Goal: Task Accomplishment & Management: Manage account settings

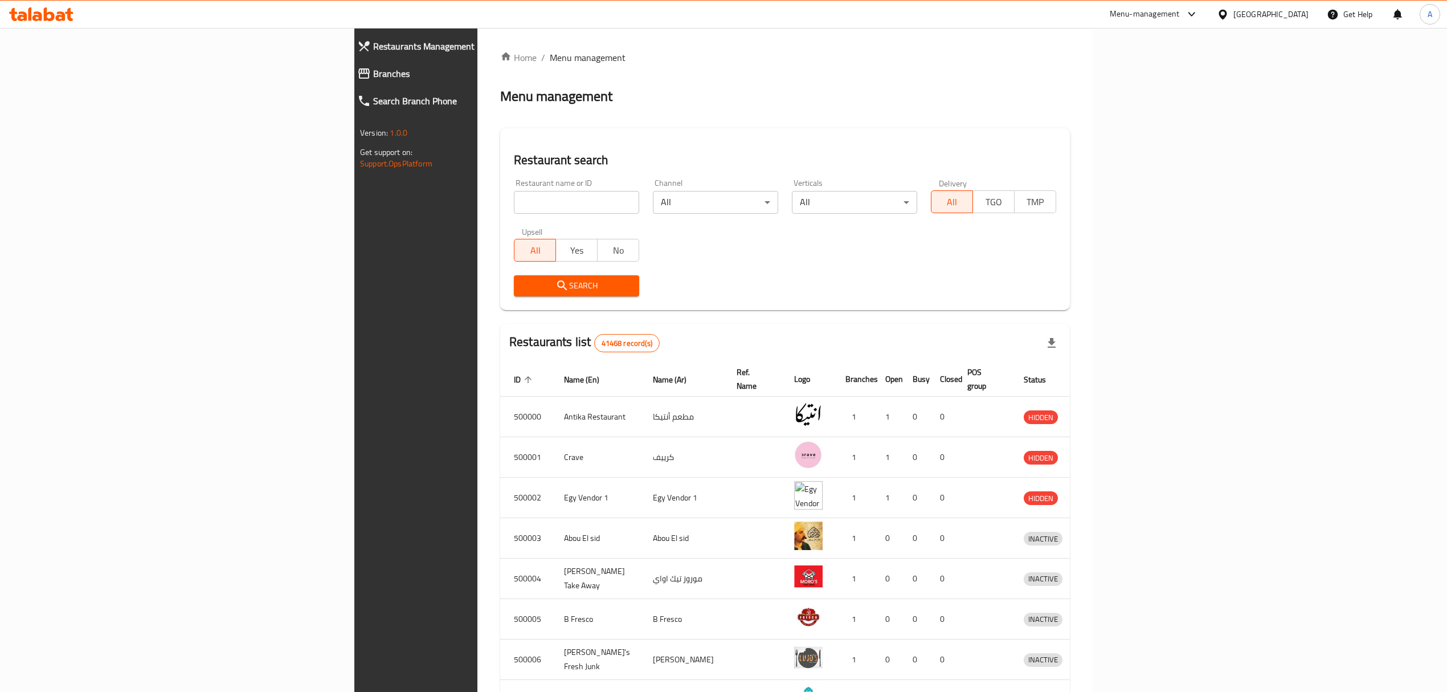
click at [514, 203] on input "search" at bounding box center [576, 202] width 125 height 23
paste input "645906"
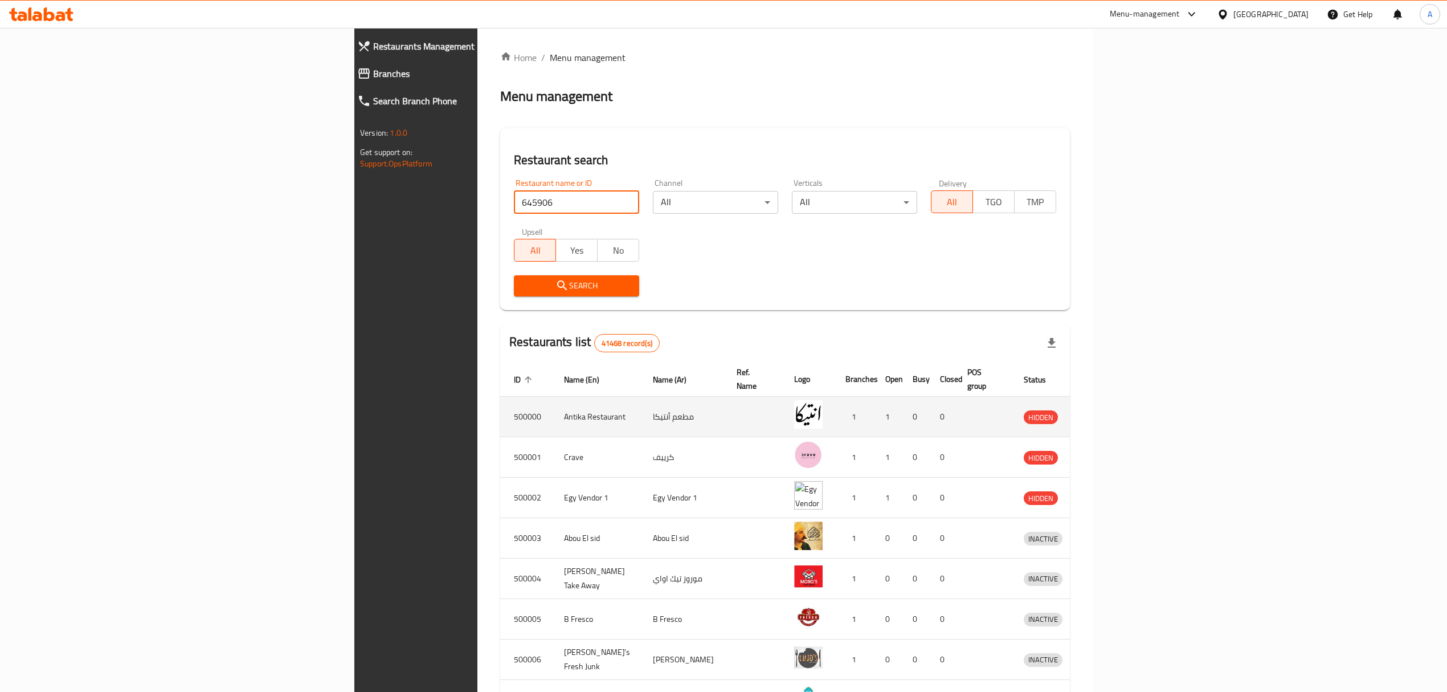
type input "645906"
click button "Search" at bounding box center [576, 285] width 125 height 21
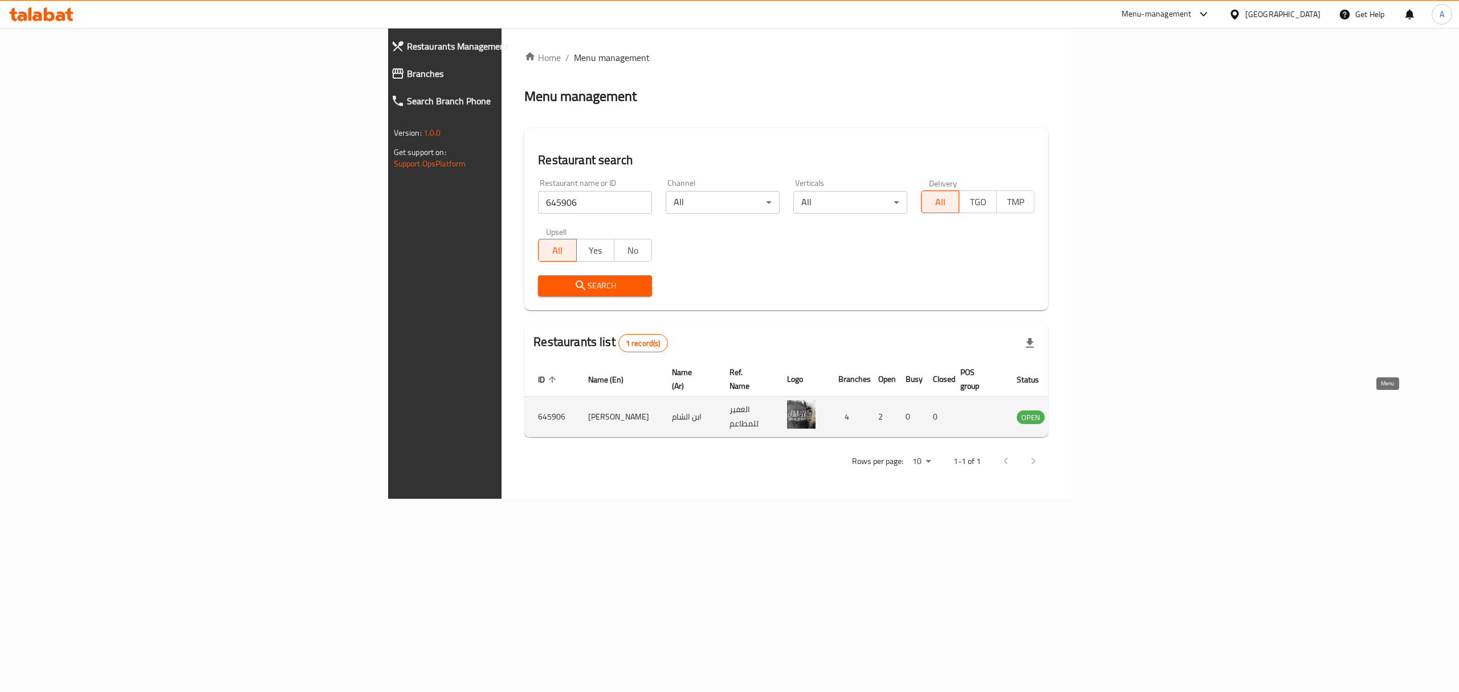
click at [1094, 413] on icon "enhanced table" at bounding box center [1088, 418] width 13 height 10
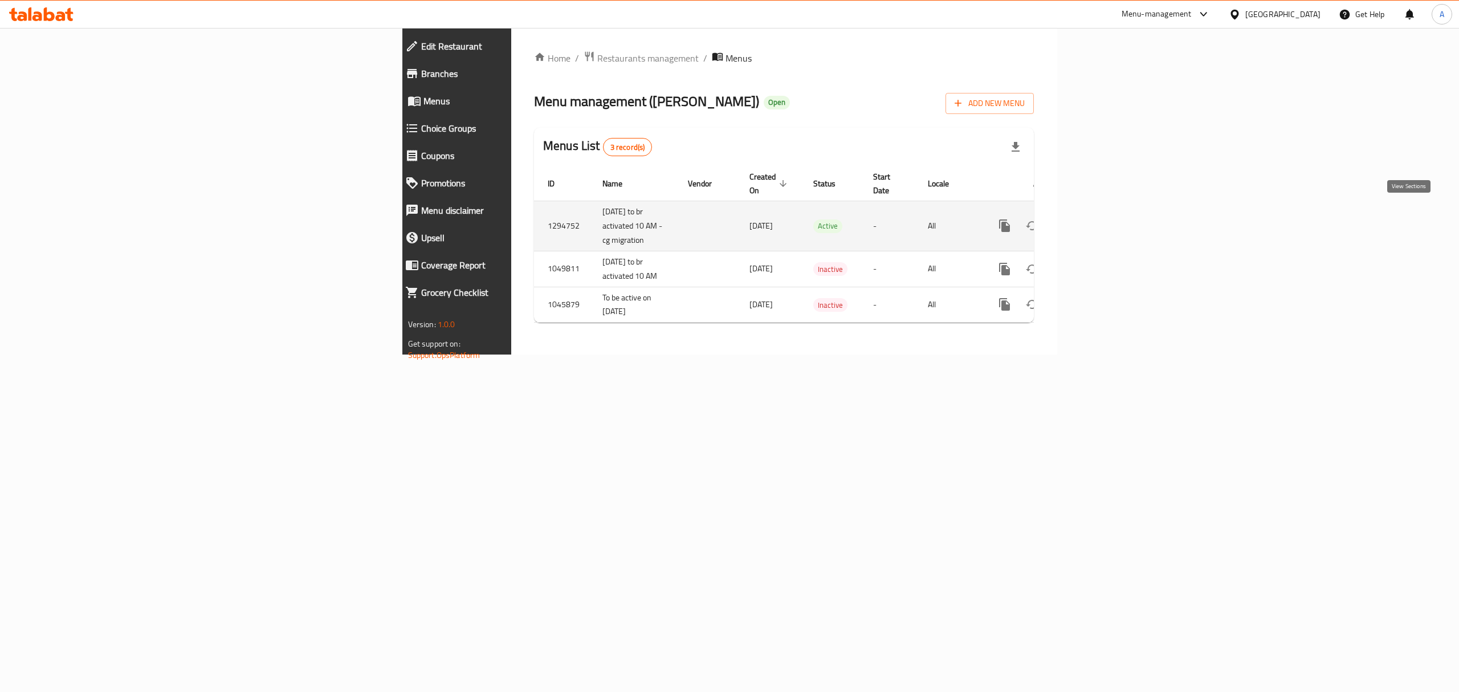
click at [1100, 225] on link "enhanced table" at bounding box center [1086, 225] width 27 height 27
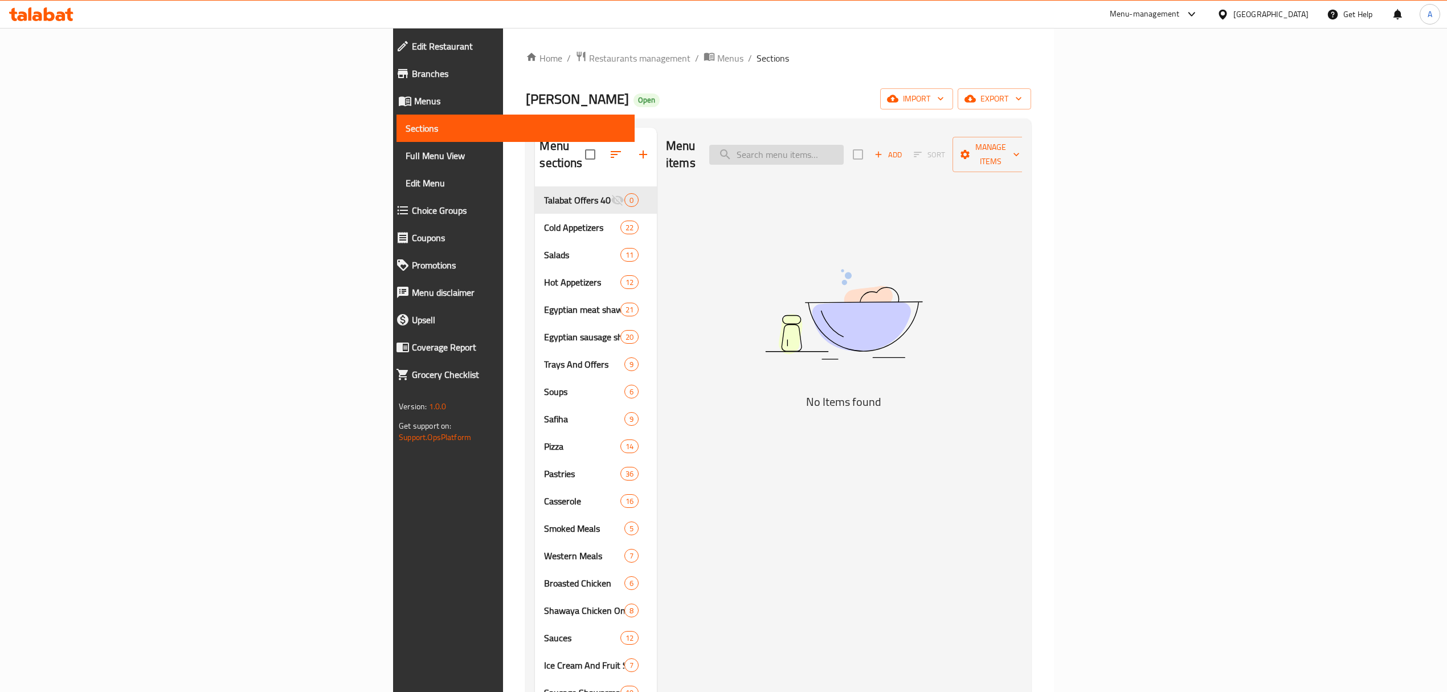
click at [844, 154] on input "search" at bounding box center [776, 155] width 134 height 20
paste input "[PERSON_NAME]'s Egyptian"
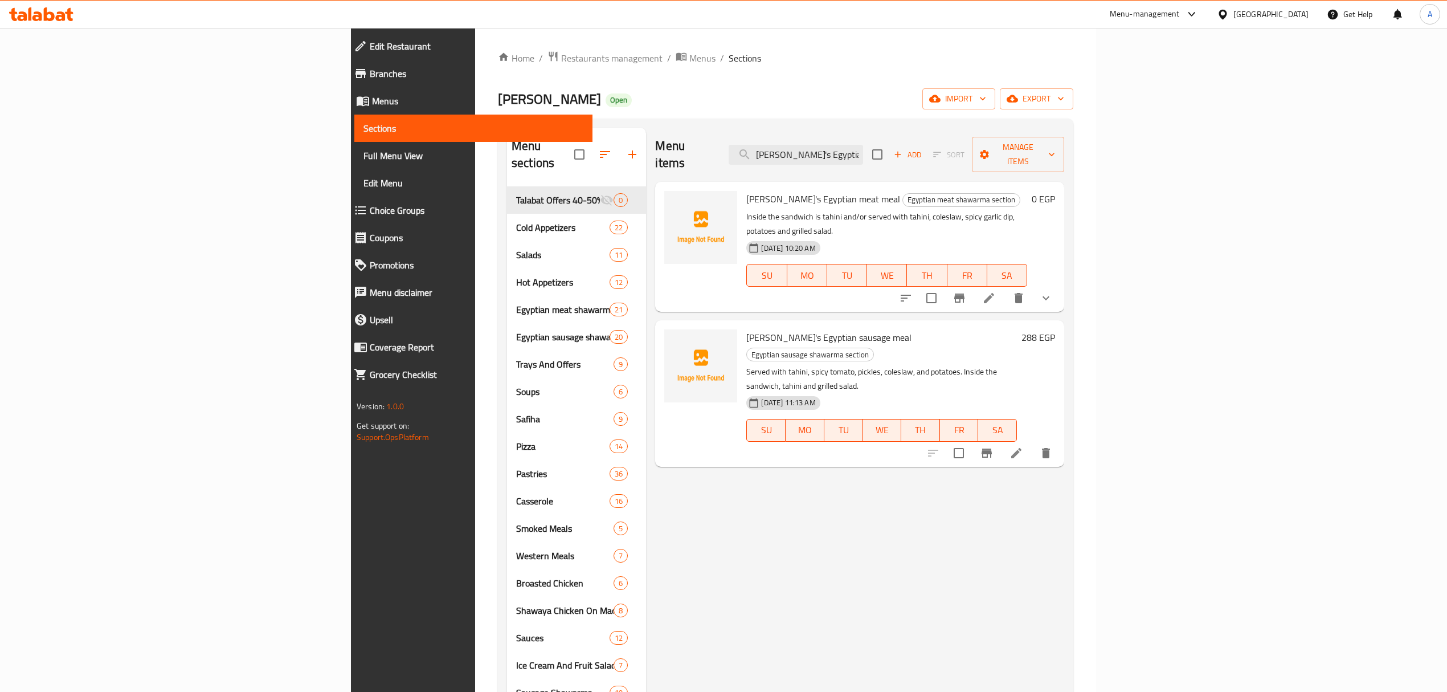
drag, startPoint x: 913, startPoint y: 149, endPoint x: 1006, endPoint y: 149, distance: 93.5
click at [1006, 149] on div "Menu items [PERSON_NAME]'s Egyptian Add Sort Manage items" at bounding box center [859, 155] width 409 height 54
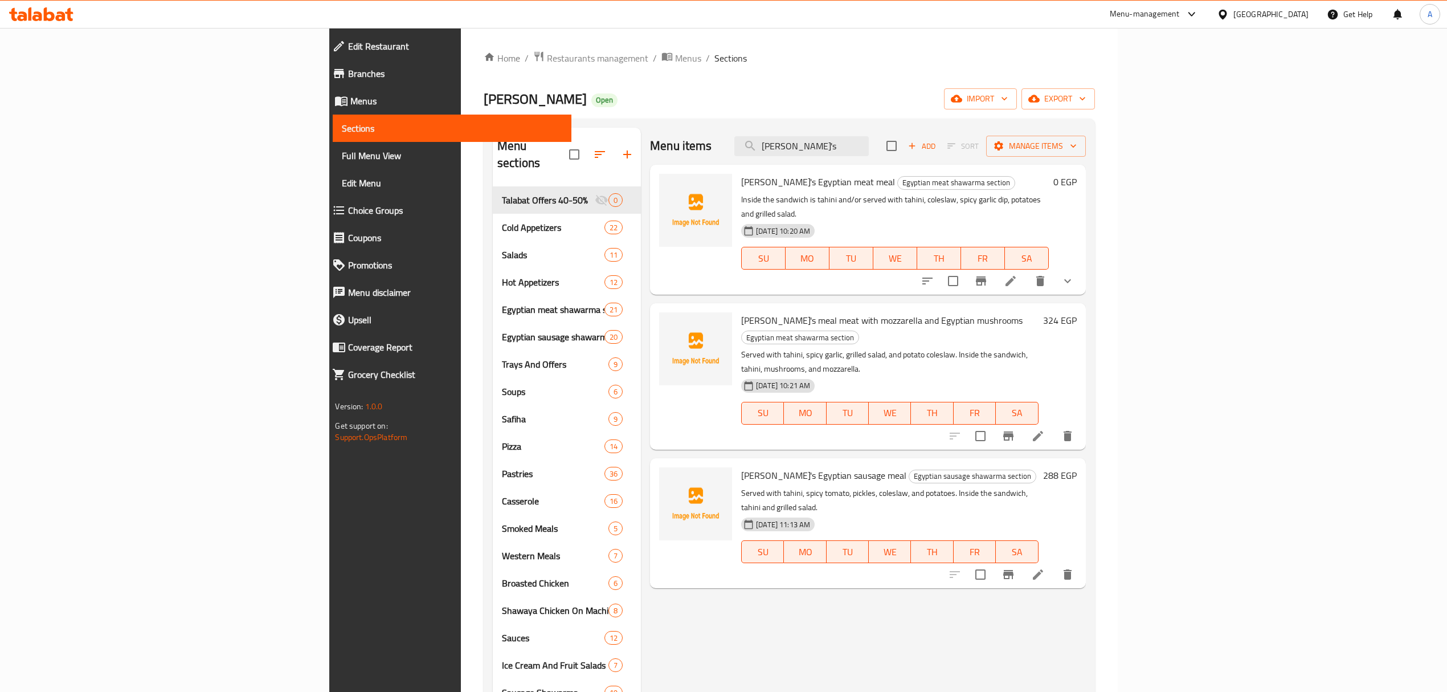
type input "[PERSON_NAME]'s"
click at [817, 312] on span "[PERSON_NAME]'s meal meat with mozzarella and Egyptian mushrooms" at bounding box center [881, 320] width 281 height 17
copy h6 "[PERSON_NAME]'s meal meat with mozzarella and Egyptian mushrooms"
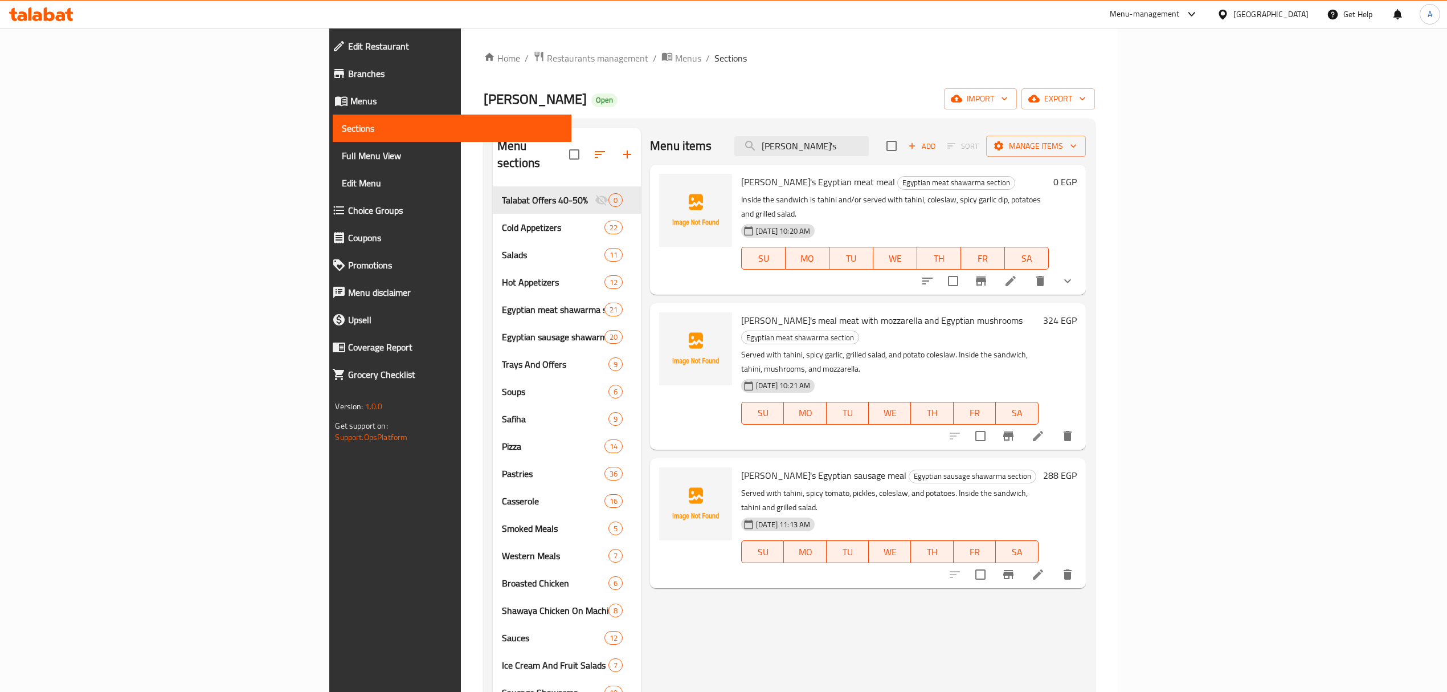
click at [741, 467] on span "[PERSON_NAME]'s Egyptian sausage meal" at bounding box center [823, 475] width 165 height 17
copy h6 "[PERSON_NAME]'s Egyptian sausage meal"
